Goal: Navigation & Orientation: Find specific page/section

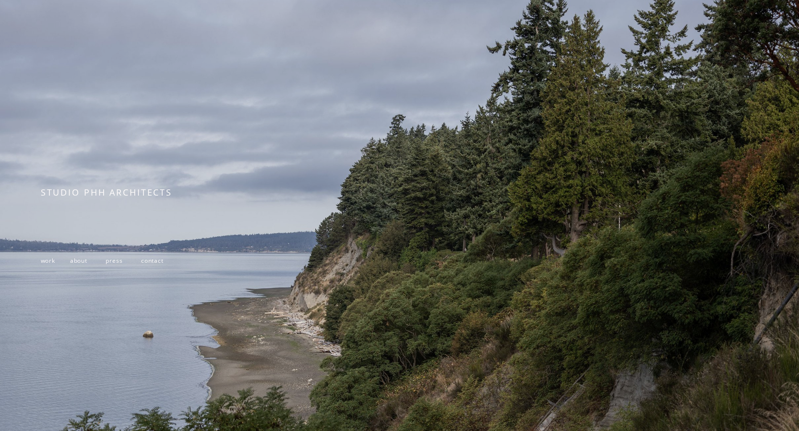
scroll to position [129, 0]
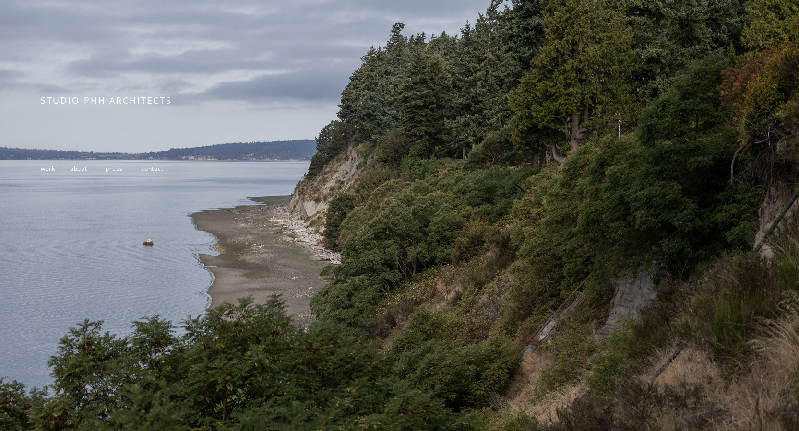
click at [46, 165] on span "work" at bounding box center [48, 169] width 14 height 8
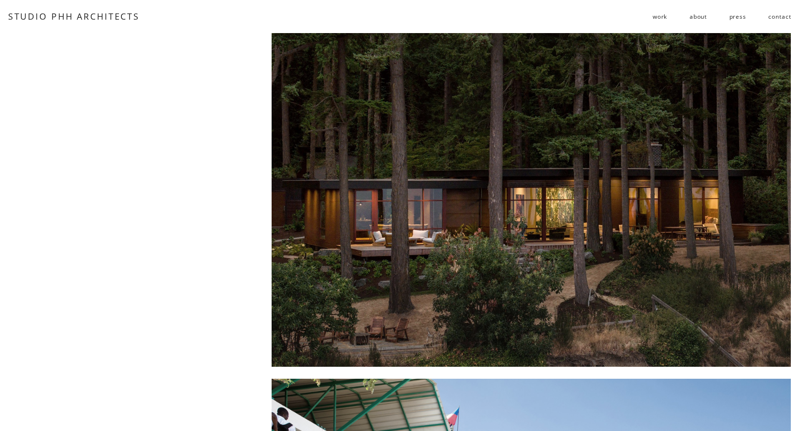
click at [776, 16] on link "contact" at bounding box center [779, 16] width 23 height 15
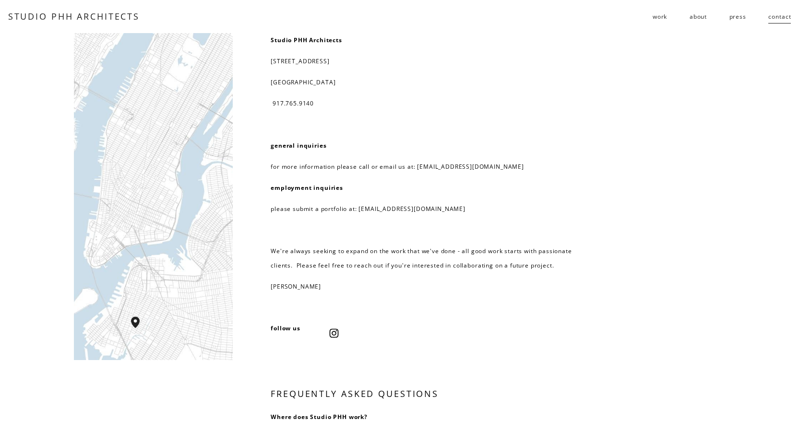
click at [699, 12] on link "about" at bounding box center [698, 16] width 17 height 15
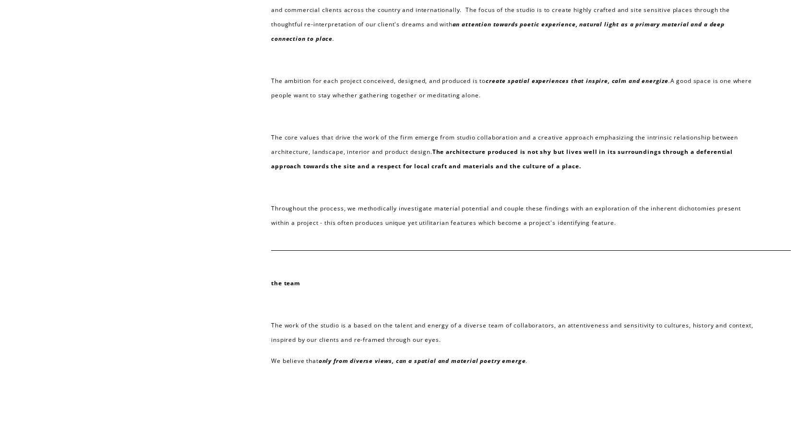
scroll to position [147, 0]
